Goal: Task Accomplishment & Management: Manage account settings

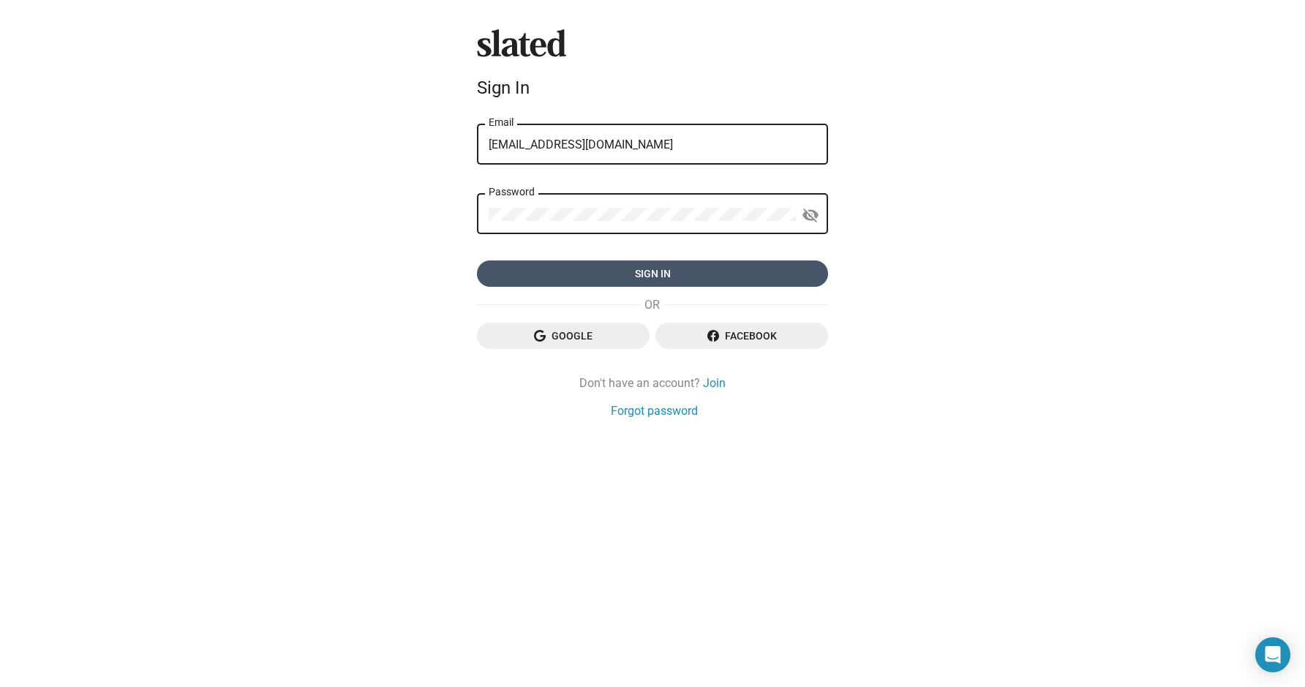
click at [668, 272] on span "Sign in" at bounding box center [653, 273] width 328 height 26
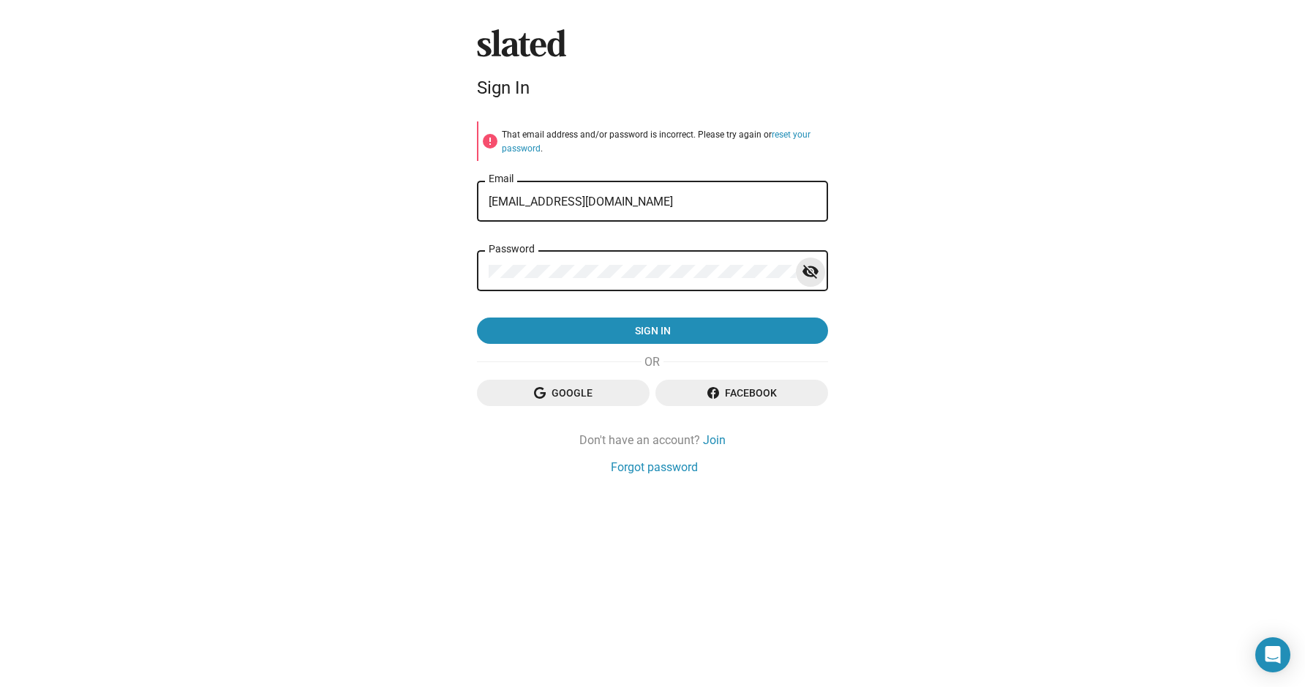
click at [805, 271] on mat-icon "visibility_off" at bounding box center [811, 271] width 18 height 23
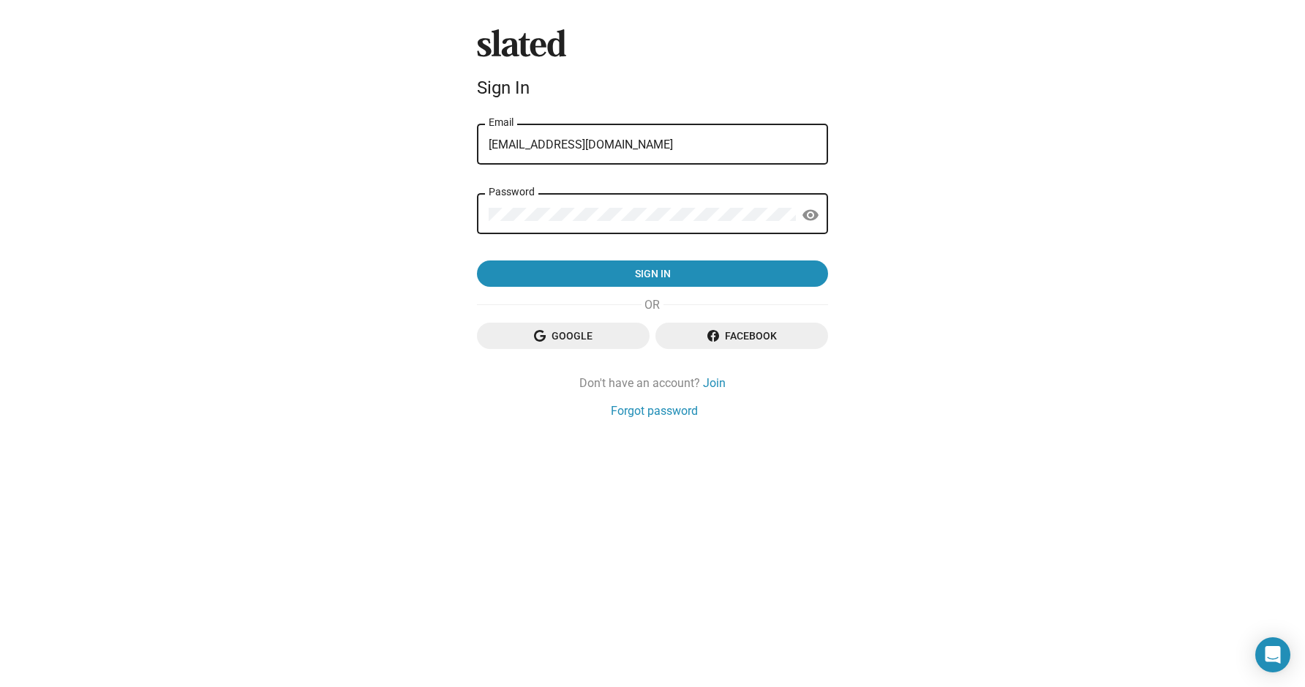
drag, startPoint x: 645, startPoint y: 152, endPoint x: 568, endPoint y: 125, distance: 81.4
click at [568, 125] on div "[EMAIL_ADDRESS][DOMAIN_NAME] Email" at bounding box center [653, 142] width 328 height 43
drag, startPoint x: 623, startPoint y: 140, endPoint x: 453, endPoint y: 127, distance: 171.0
click at [453, 127] on div "Slated Sign In [EMAIL_ADDRESS][DOMAIN_NAME] Email Password visibility Sign in G…" at bounding box center [652, 343] width 1305 height 687
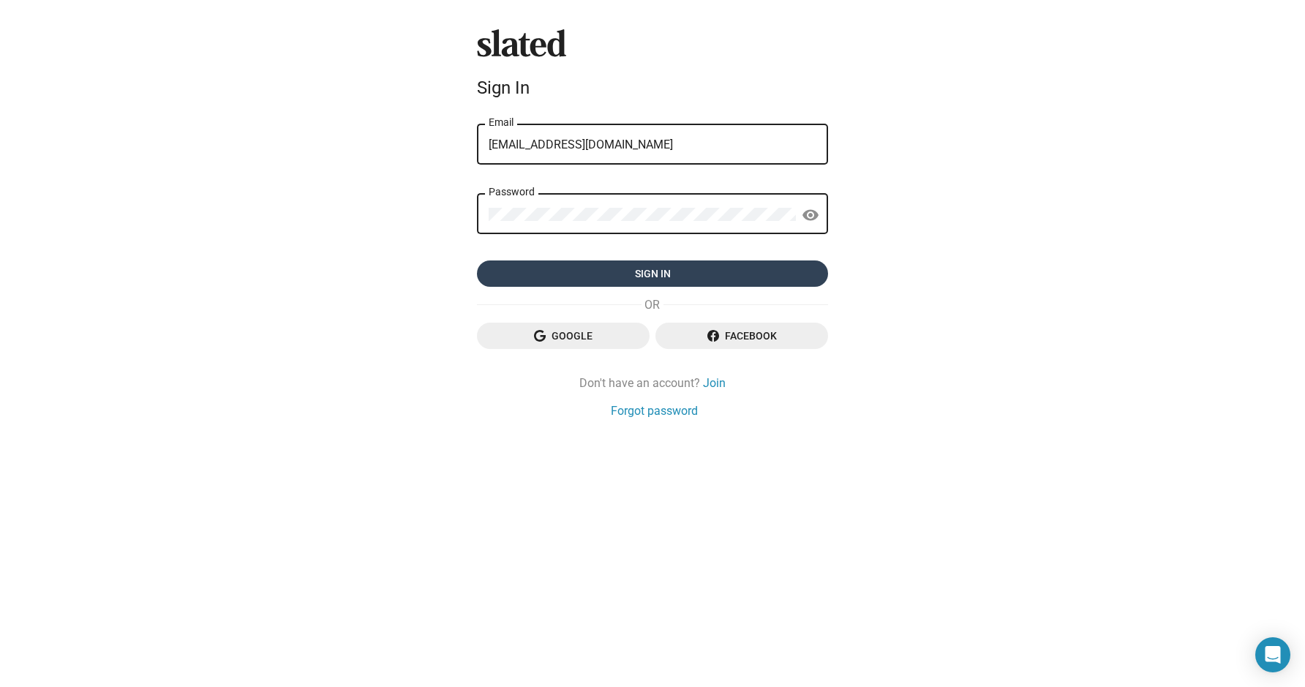
type input "[EMAIL_ADDRESS][DOMAIN_NAME]"
click at [518, 277] on span "Sign in" at bounding box center [653, 273] width 328 height 26
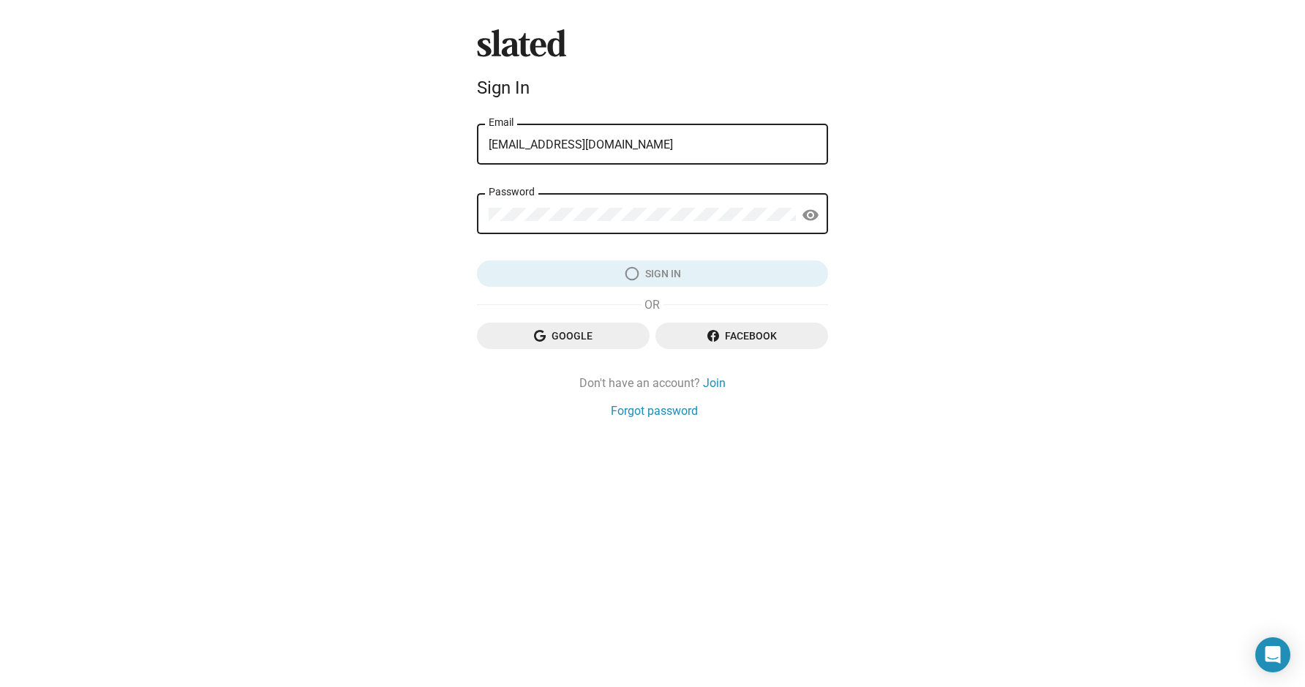
click at [606, 292] on div "Slated Sign In [EMAIL_ADDRESS][DOMAIN_NAME] Email Password visibility Sign in G…" at bounding box center [652, 223] width 363 height 389
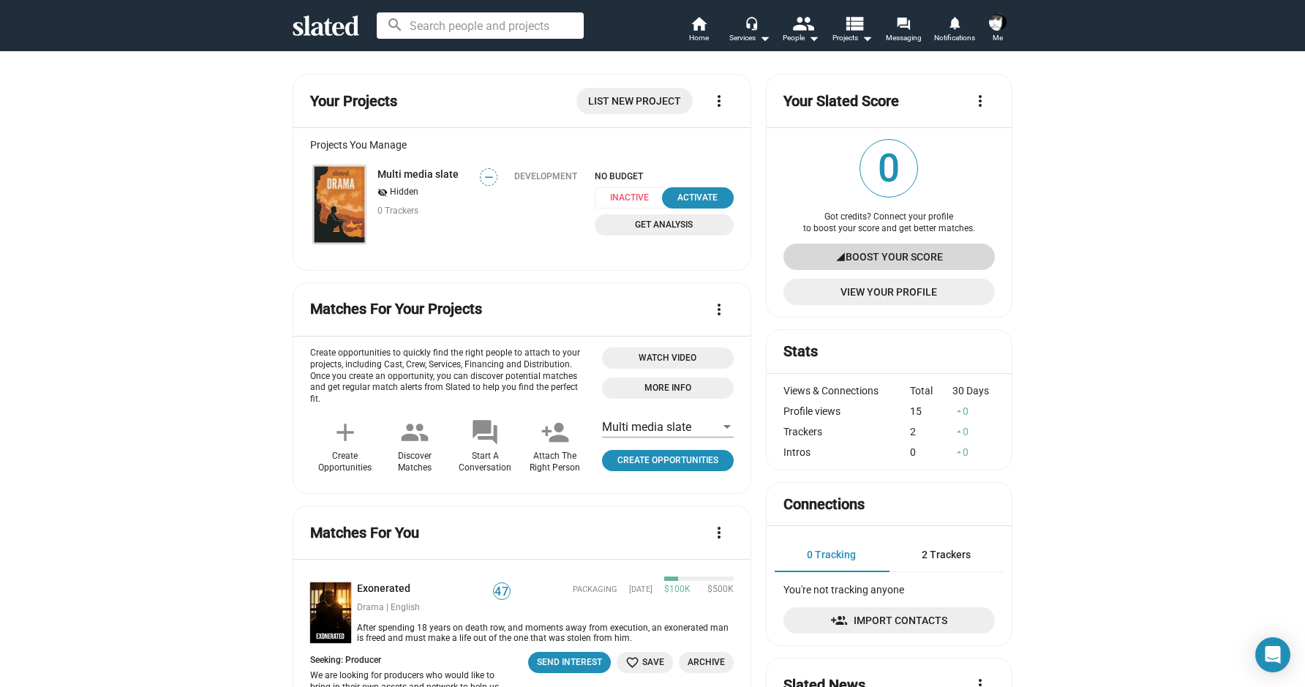
click at [880, 260] on span "Boost Your Score" at bounding box center [894, 257] width 97 height 26
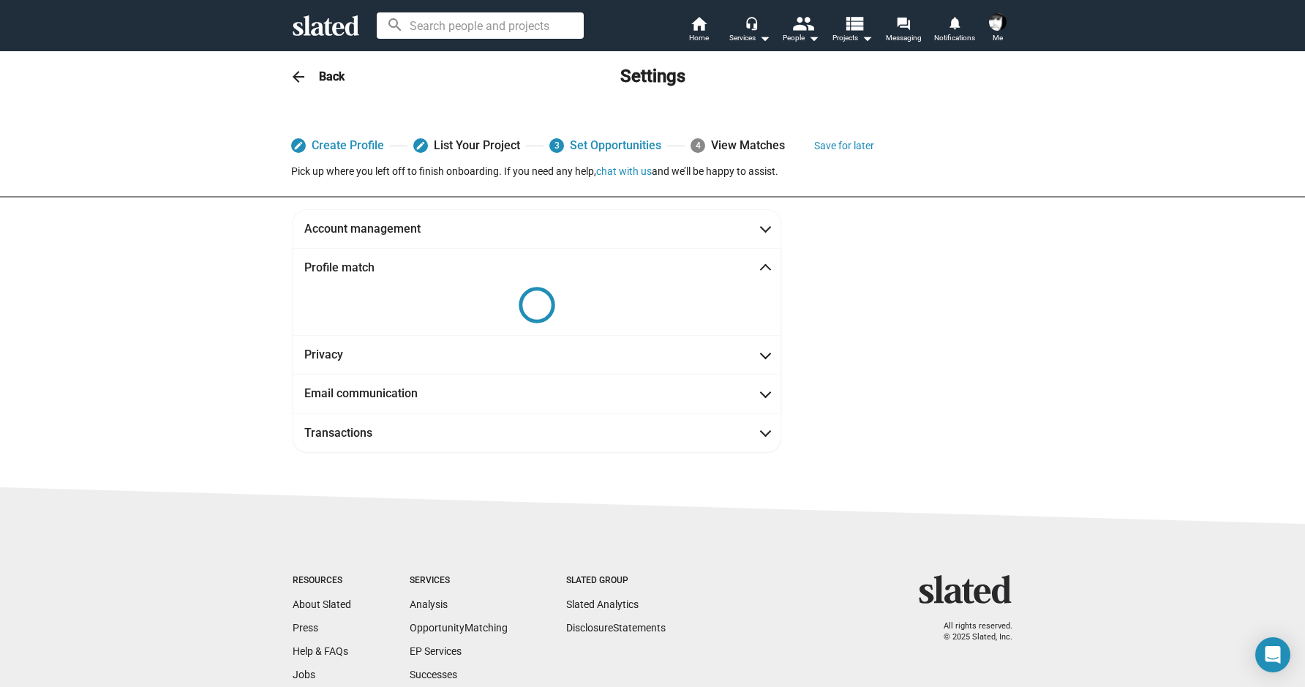
click at [1006, 29] on span at bounding box center [997, 21] width 23 height 23
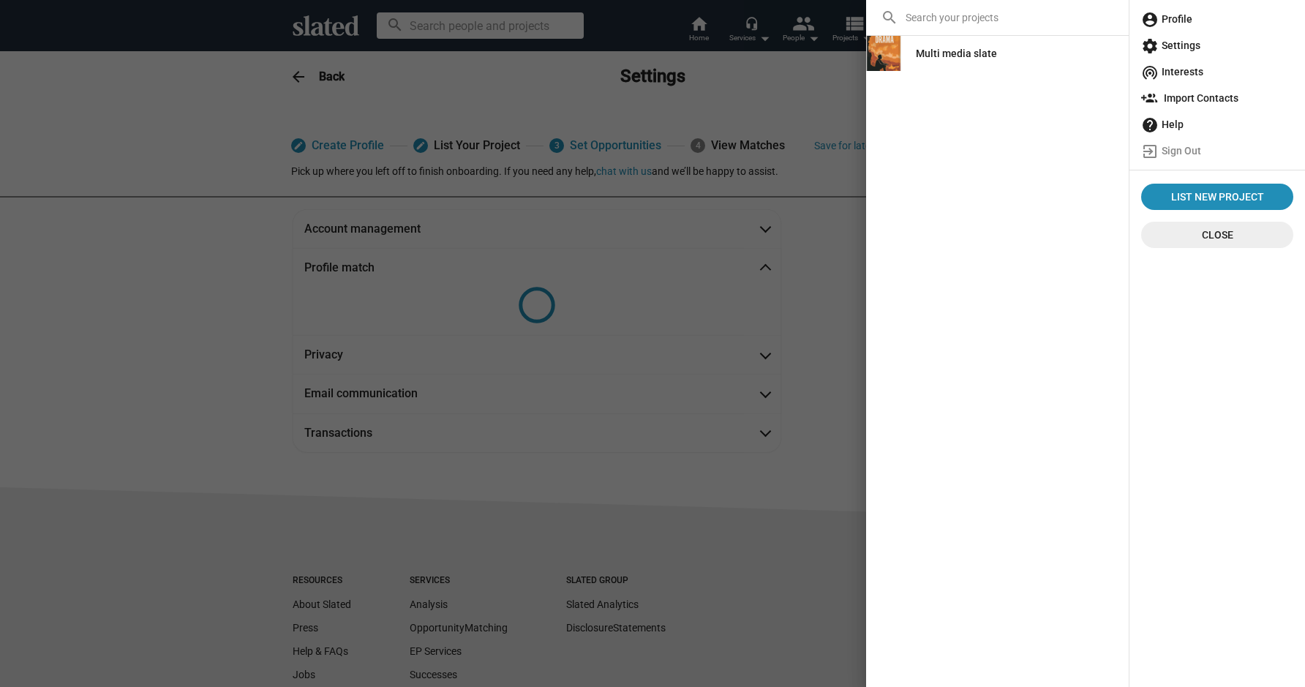
click at [839, 165] on div at bounding box center [652, 343] width 1305 height 687
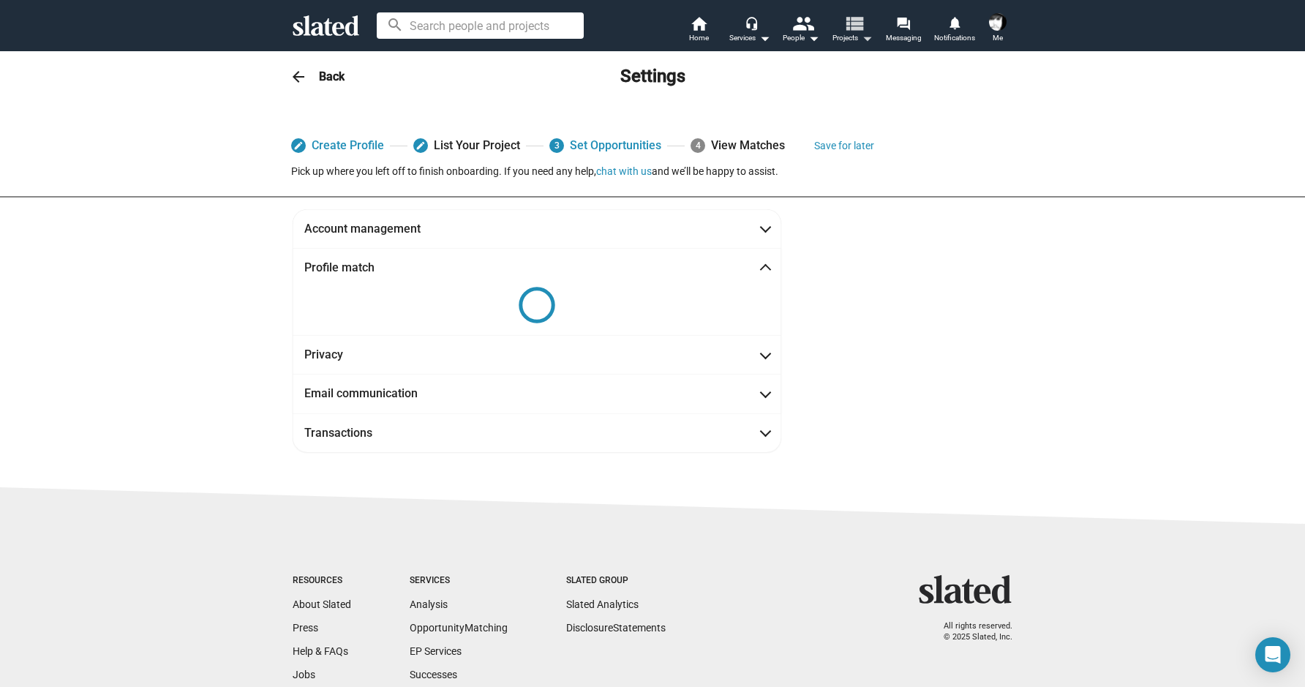
click at [846, 37] on span "Projects arrow_drop_down" at bounding box center [853, 38] width 40 height 18
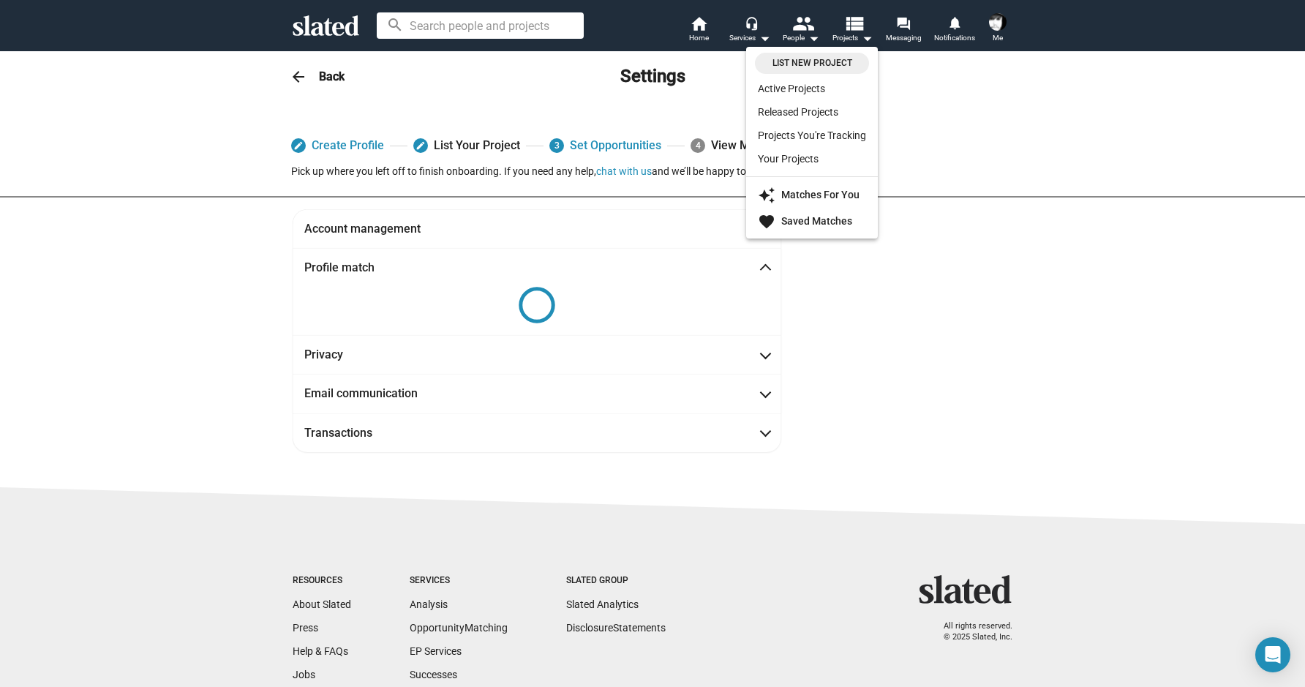
click at [843, 252] on div at bounding box center [652, 343] width 1305 height 687
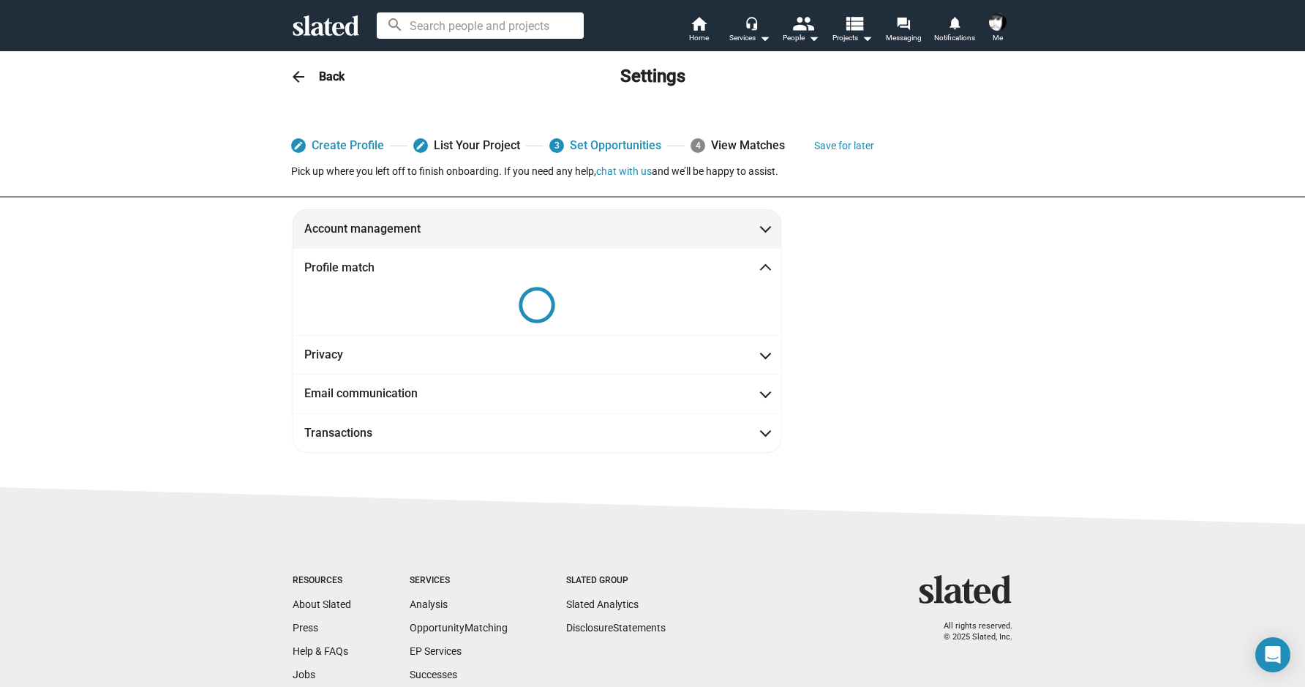
click at [757, 238] on mat-expansion-panel-header "Account management" at bounding box center [537, 228] width 489 height 39
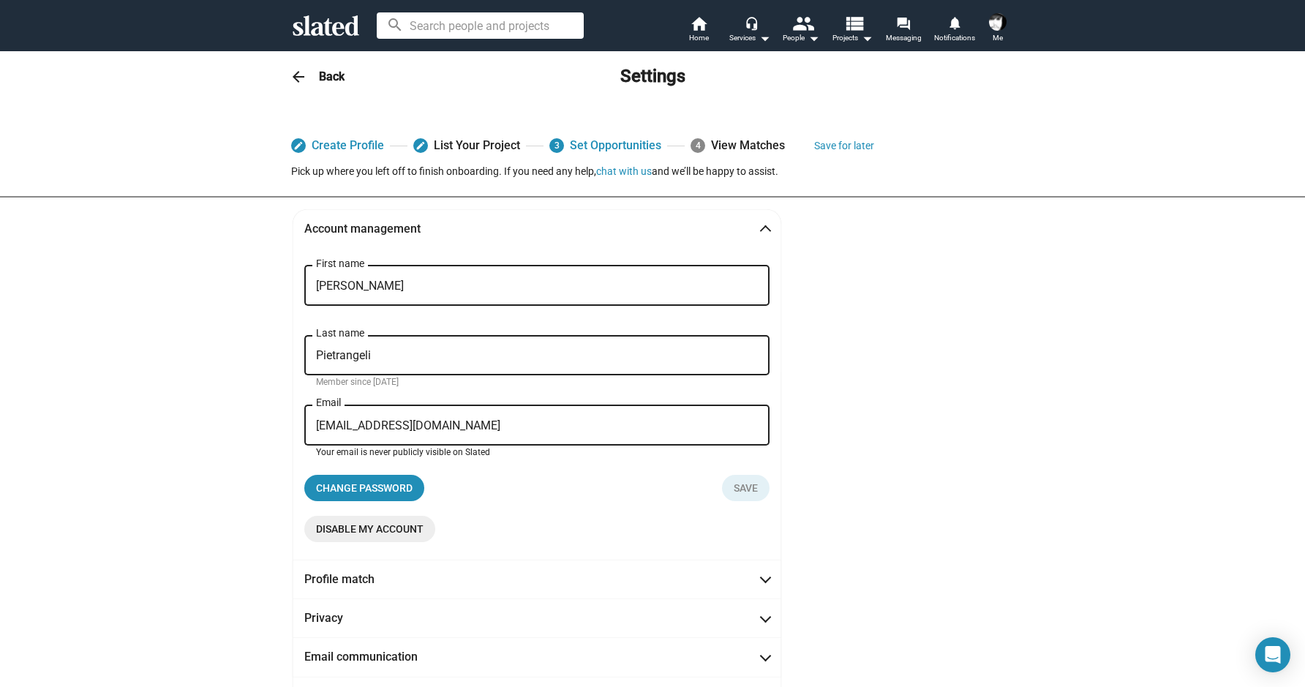
drag, startPoint x: 514, startPoint y: 430, endPoint x: 136, endPoint y: 380, distance: 381.6
click at [136, 380] on div "edit Create Profile edit List Your Project 3 Set Opportunities 4 View Matches S…" at bounding box center [652, 426] width 1305 height 647
type input "[EMAIL_ADDRESS][DOMAIN_NAME]"
click at [745, 487] on span "Save" at bounding box center [746, 488] width 24 height 26
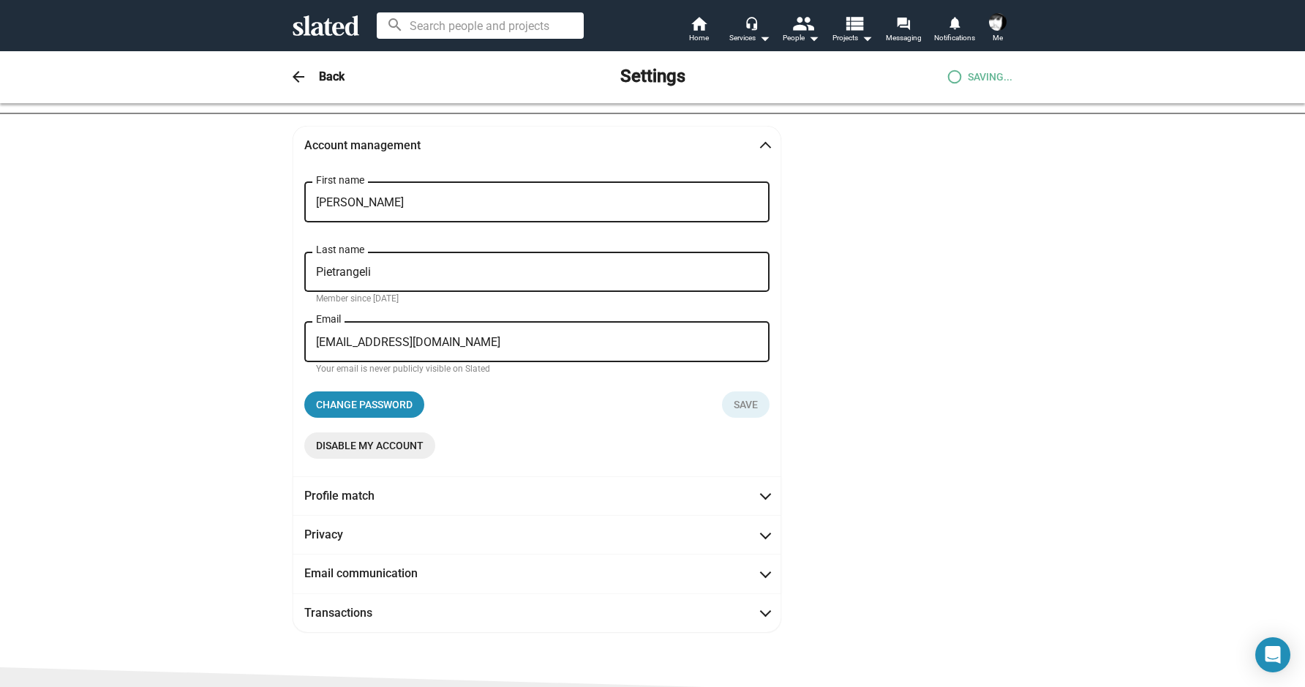
scroll to position [205, 0]
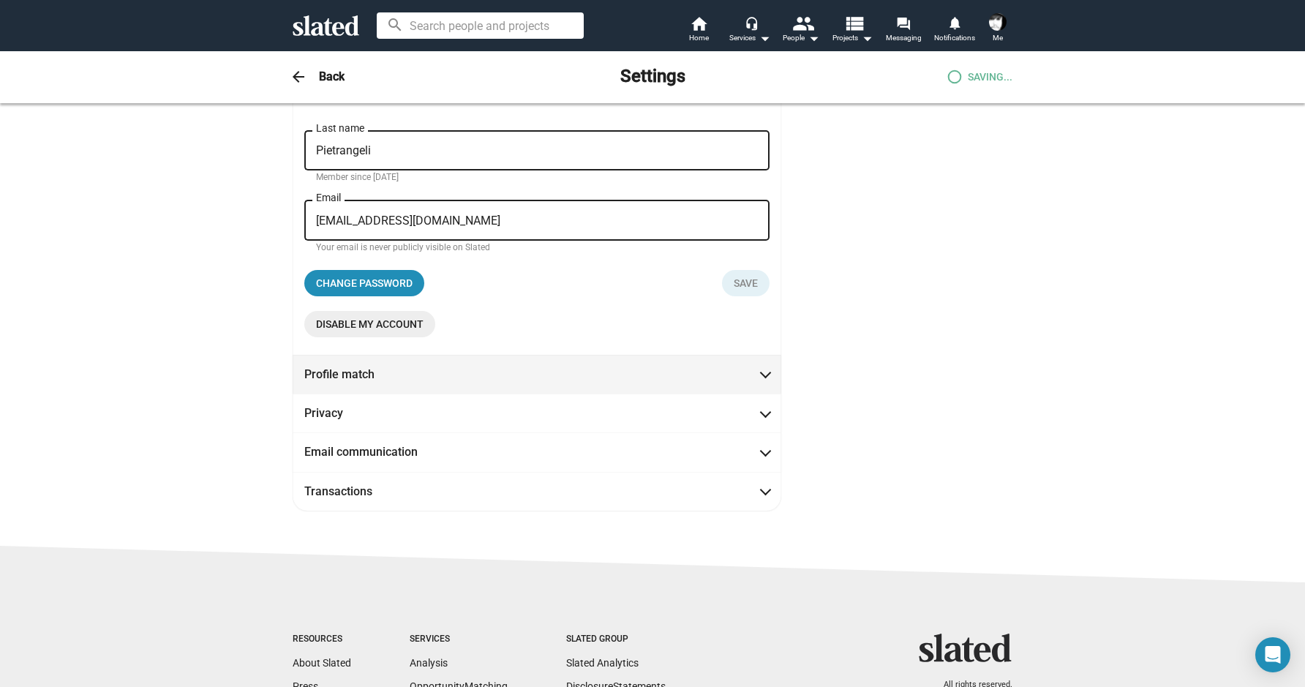
click at [762, 369] on span at bounding box center [766, 373] width 8 height 15
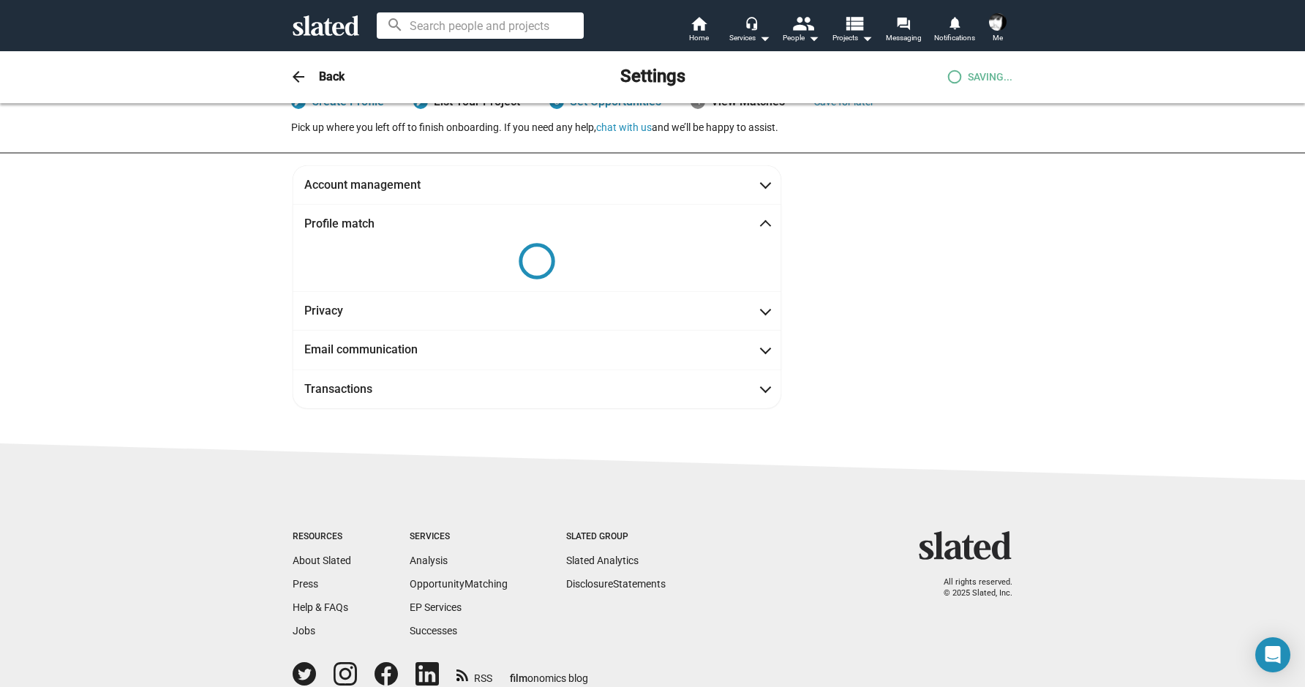
scroll to position [0, 0]
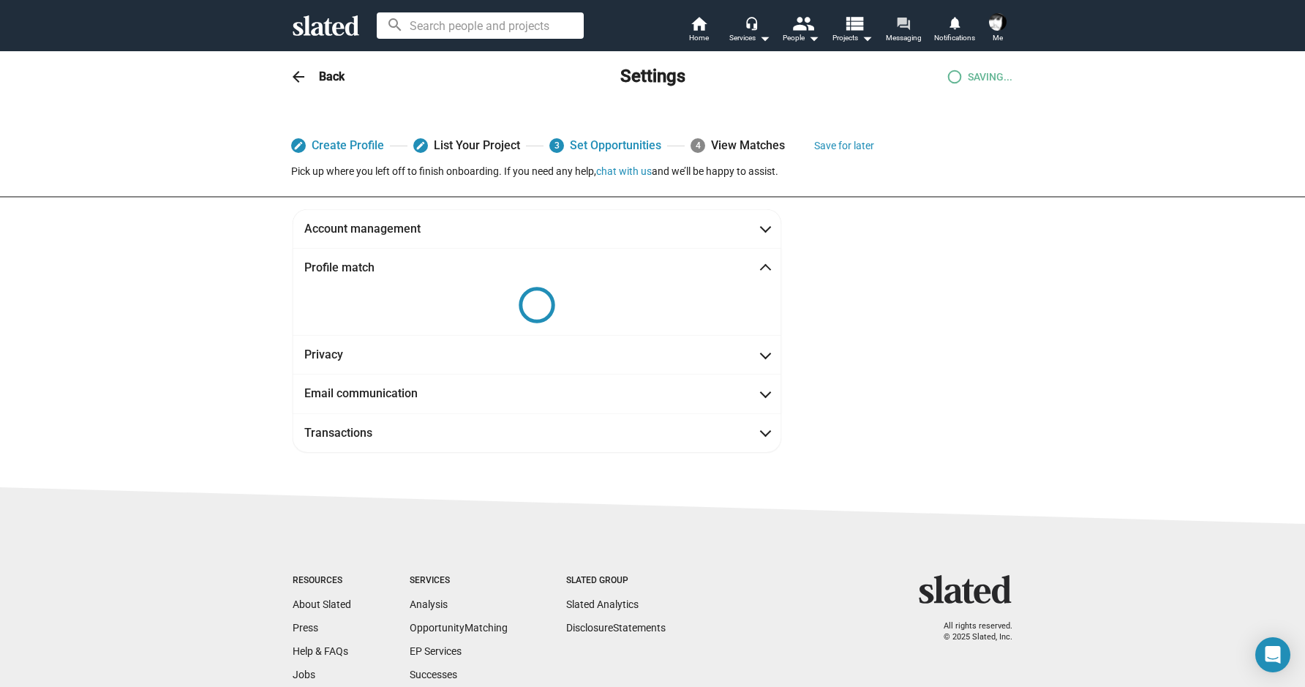
click at [895, 23] on link "forum Messaging" at bounding box center [903, 31] width 51 height 32
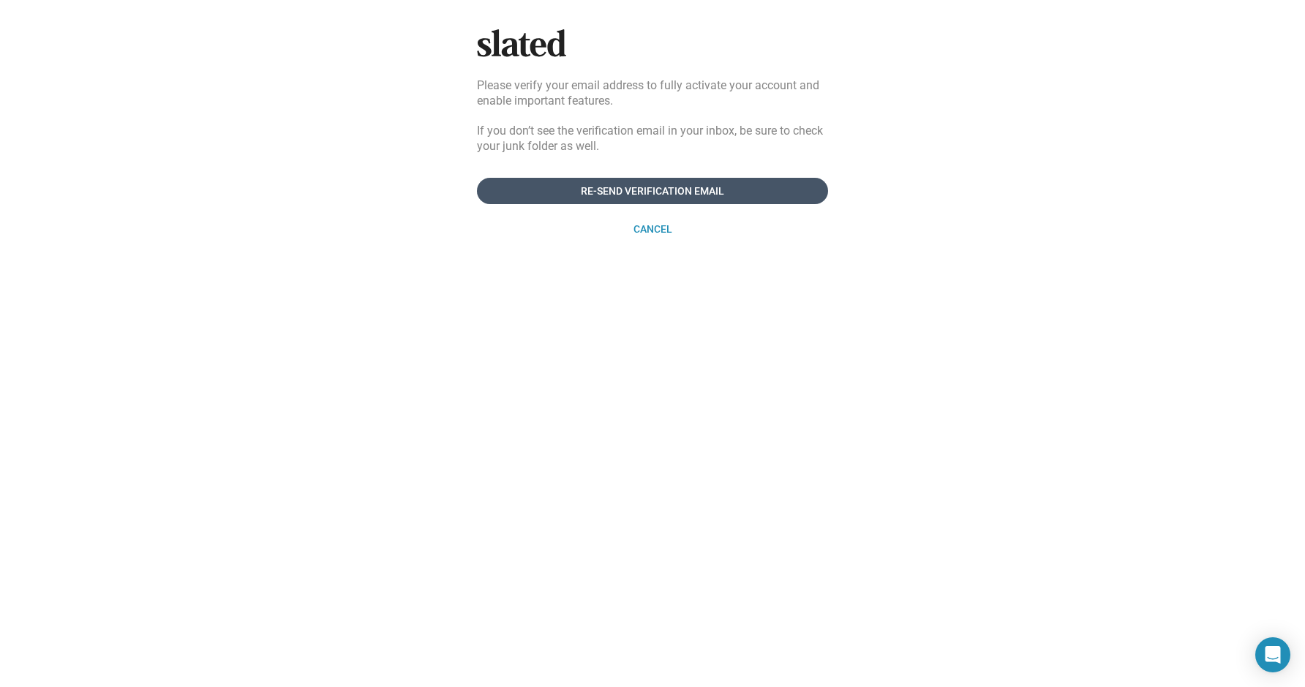
click at [695, 185] on span "Re-send verification email" at bounding box center [653, 191] width 328 height 26
